Goal: Task Accomplishment & Management: Manage account settings

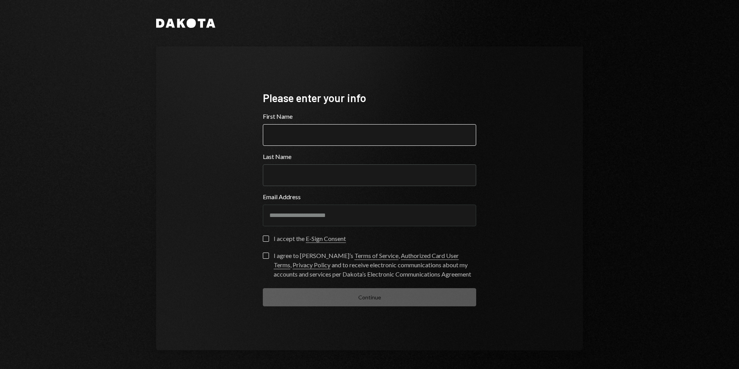
click at [274, 138] on input "First Name" at bounding box center [369, 135] width 213 height 22
type input "*******"
type input "***"
click at [268, 240] on button "I accept the E-Sign Consent" at bounding box center [266, 238] width 6 height 6
click at [266, 257] on button "I agree to [PERSON_NAME]’s Terms of Service , Authorized Card User Terms , Priv…" at bounding box center [266, 255] width 6 height 6
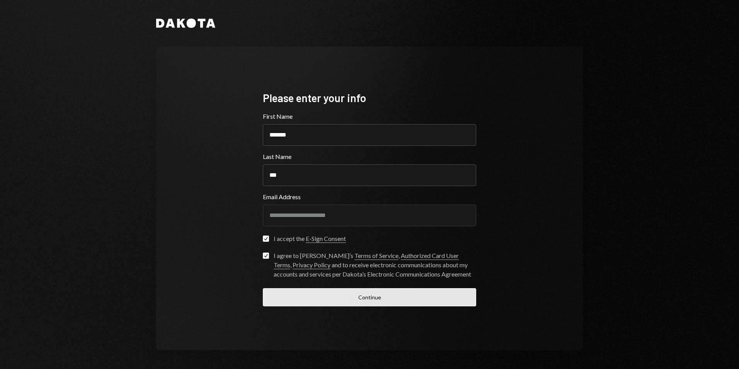
click at [375, 298] on button "Continue" at bounding box center [369, 297] width 213 height 18
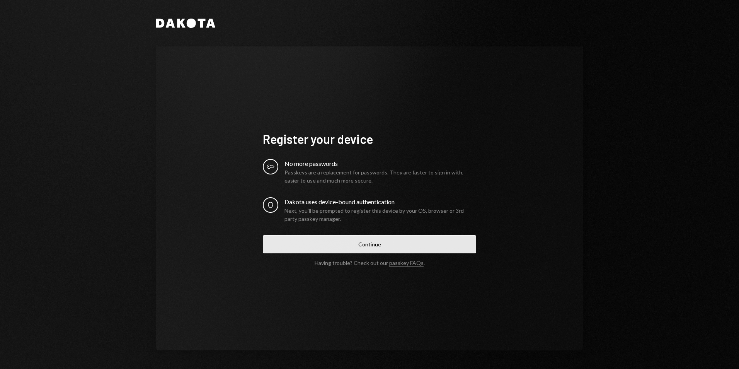
click at [376, 243] on button "Continue" at bounding box center [369, 244] width 213 height 18
click at [369, 243] on button "Continue" at bounding box center [369, 244] width 213 height 18
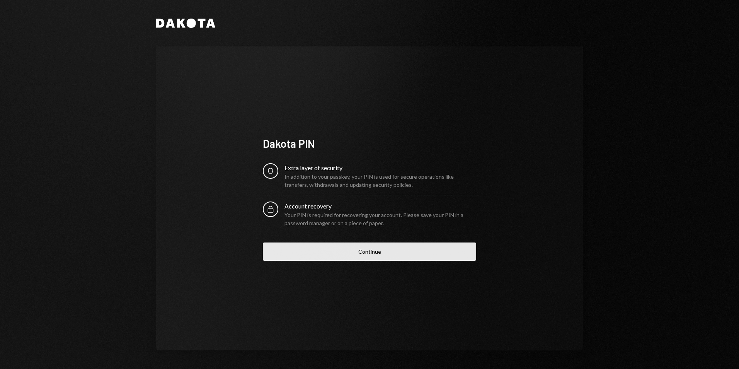
click at [381, 252] on button "Continue" at bounding box center [369, 251] width 213 height 18
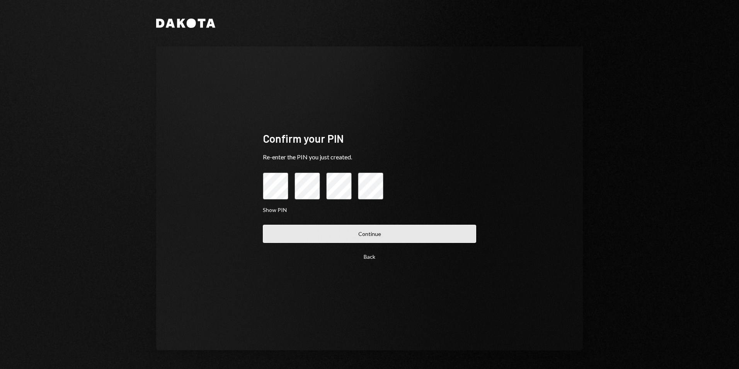
click at [372, 236] on button "Continue" at bounding box center [369, 233] width 213 height 18
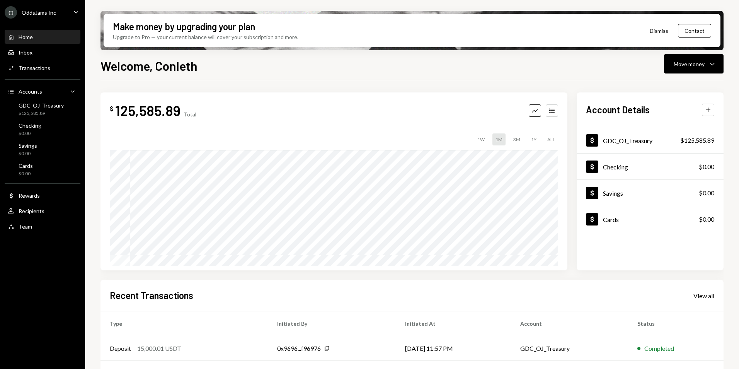
click at [618, 272] on div "$ 125,585.89 Total Graph Accounts 1W 1M 3M 1Y ALL $31,742.78 [DATE] Account Det…" at bounding box center [411, 283] width 623 height 382
click at [52, 262] on div "O OddsJams Inc Caret Down Home Home Inbox Inbox Activities Transactions Account…" at bounding box center [42, 184] width 85 height 369
click at [42, 67] on div "Transactions" at bounding box center [35, 68] width 32 height 7
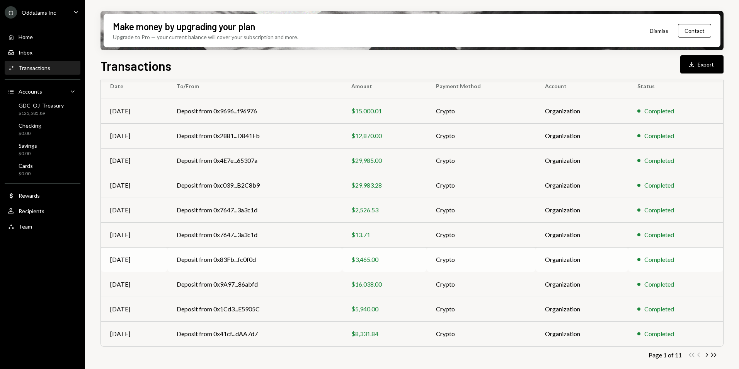
scroll to position [71, 0]
click at [23, 224] on div "Team" at bounding box center [26, 226] width 14 height 7
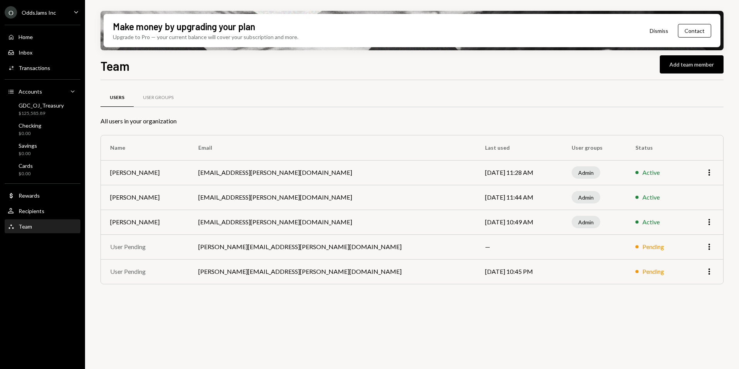
click at [73, 13] on icon "Caret Down" at bounding box center [76, 12] width 8 height 8
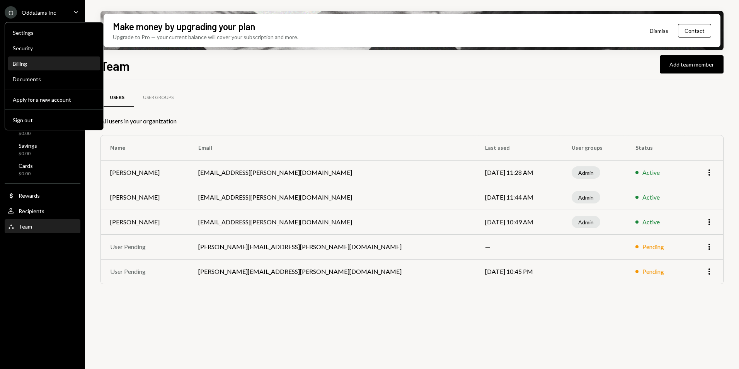
click at [22, 65] on div "Billing" at bounding box center [54, 63] width 83 height 7
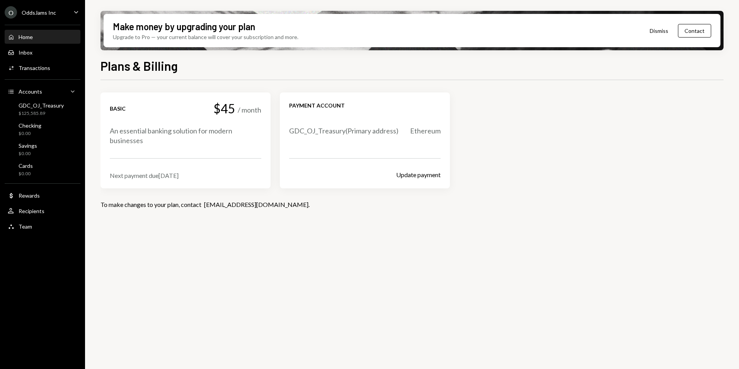
click at [32, 36] on div "Home" at bounding box center [26, 37] width 14 height 7
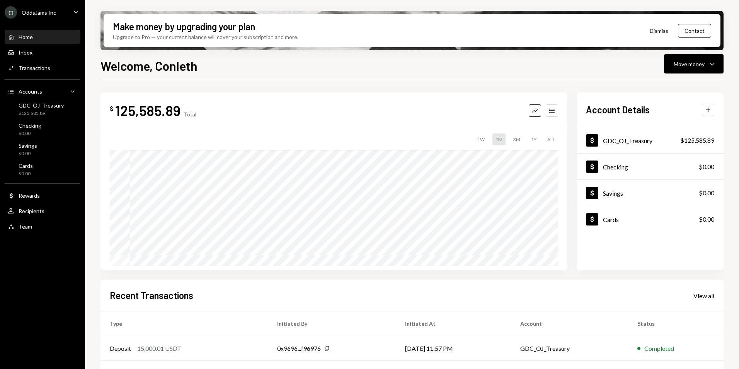
click at [518, 138] on div "3M" at bounding box center [516, 139] width 13 height 12
click at [34, 55] on div "Inbox Inbox" at bounding box center [43, 52] width 70 height 7
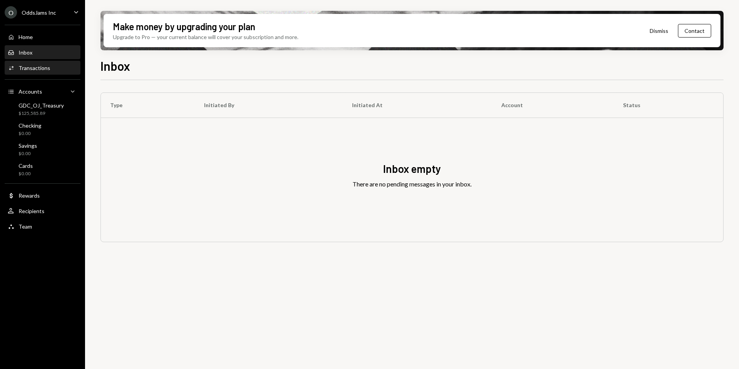
click at [34, 67] on div "Transactions" at bounding box center [35, 68] width 32 height 7
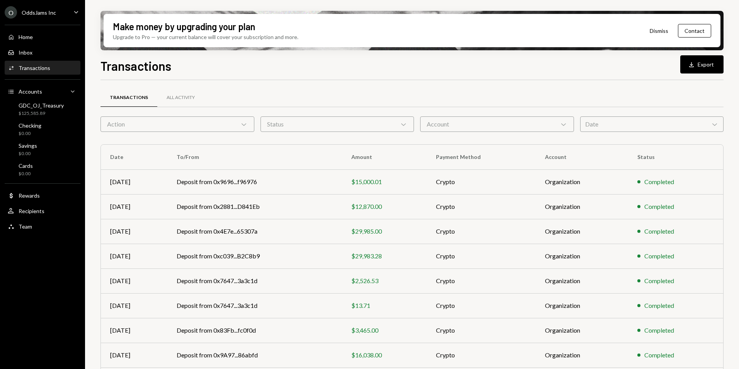
click at [224, 126] on div "Action Chevron Down" at bounding box center [177, 123] width 154 height 15
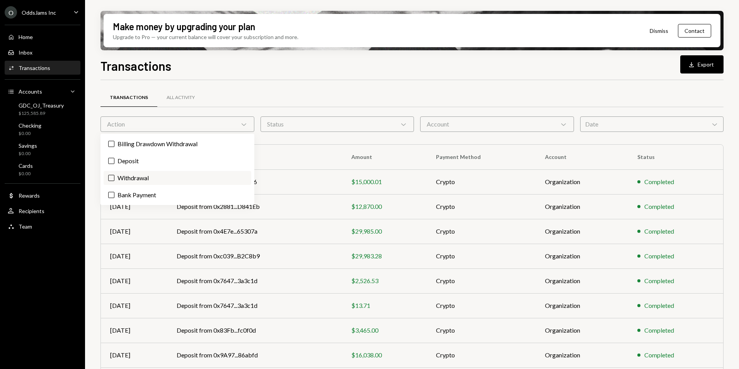
click at [134, 179] on label "Withdrawal" at bounding box center [178, 178] width 148 height 14
click at [114, 179] on button "Withdrawal" at bounding box center [111, 178] width 6 height 6
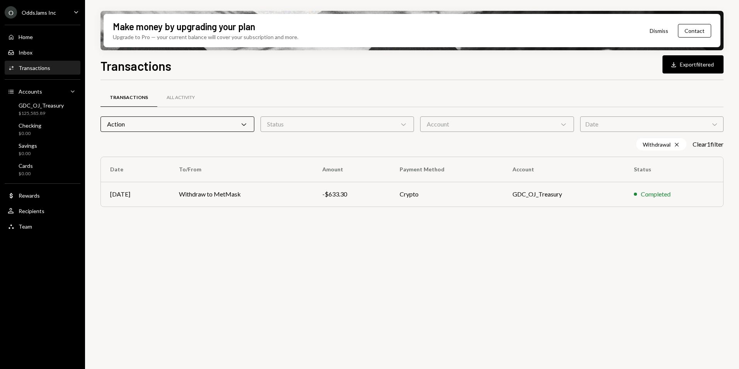
click at [663, 32] on button "Dismiss" at bounding box center [659, 31] width 38 height 18
click at [665, 31] on button "Dismiss" at bounding box center [666, 31] width 38 height 18
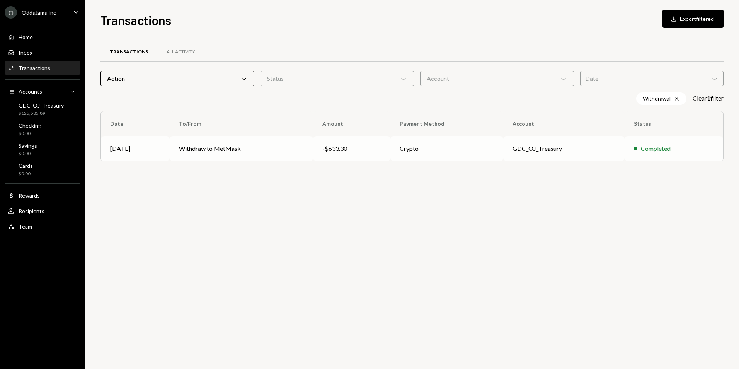
click at [195, 147] on td "Withdraw to MetMask" at bounding box center [241, 148] width 143 height 25
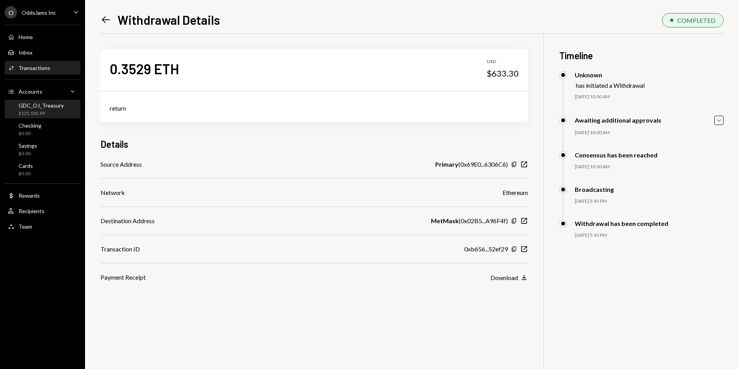
click at [61, 105] on div "GDC_OJ_Treasury" at bounding box center [41, 105] width 45 height 7
